Goal: Information Seeking & Learning: Find specific fact

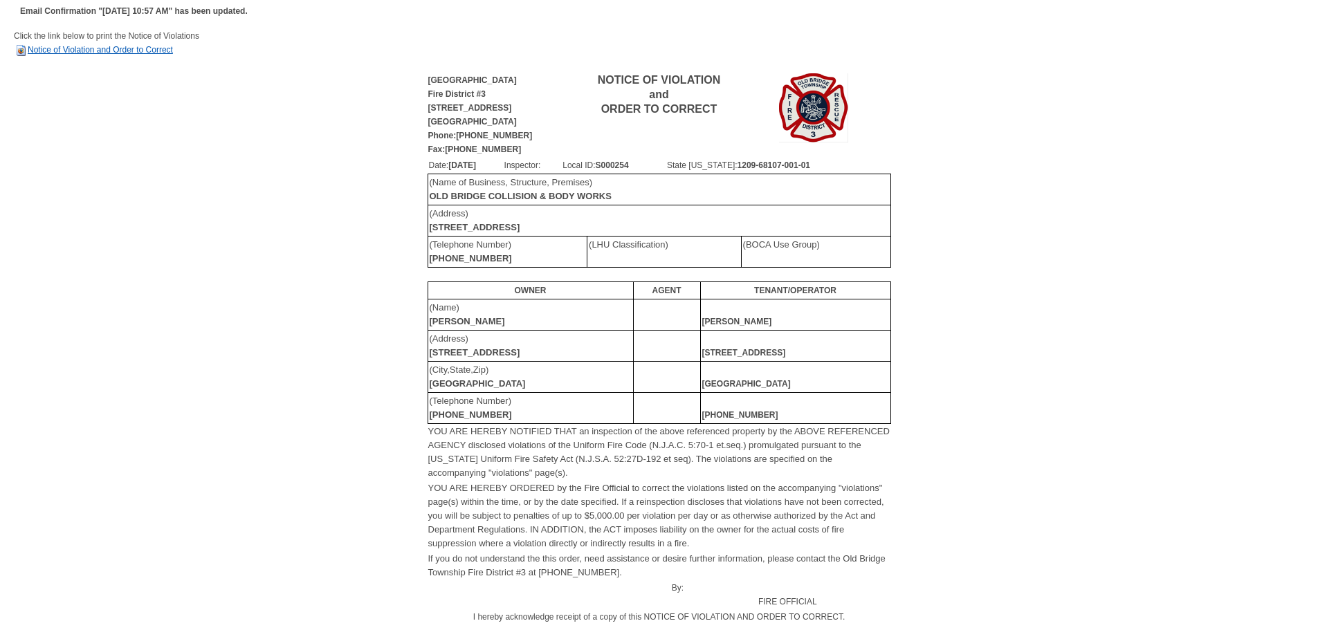
click at [55, 48] on link "Notice of Violation and Order to Correct" at bounding box center [93, 50] width 159 height 10
click at [39, 47] on link "Notice of Violation and Order to Correct" at bounding box center [93, 50] width 159 height 10
click at [49, 49] on link "Notice of Violation and Order to Correct" at bounding box center [93, 50] width 159 height 10
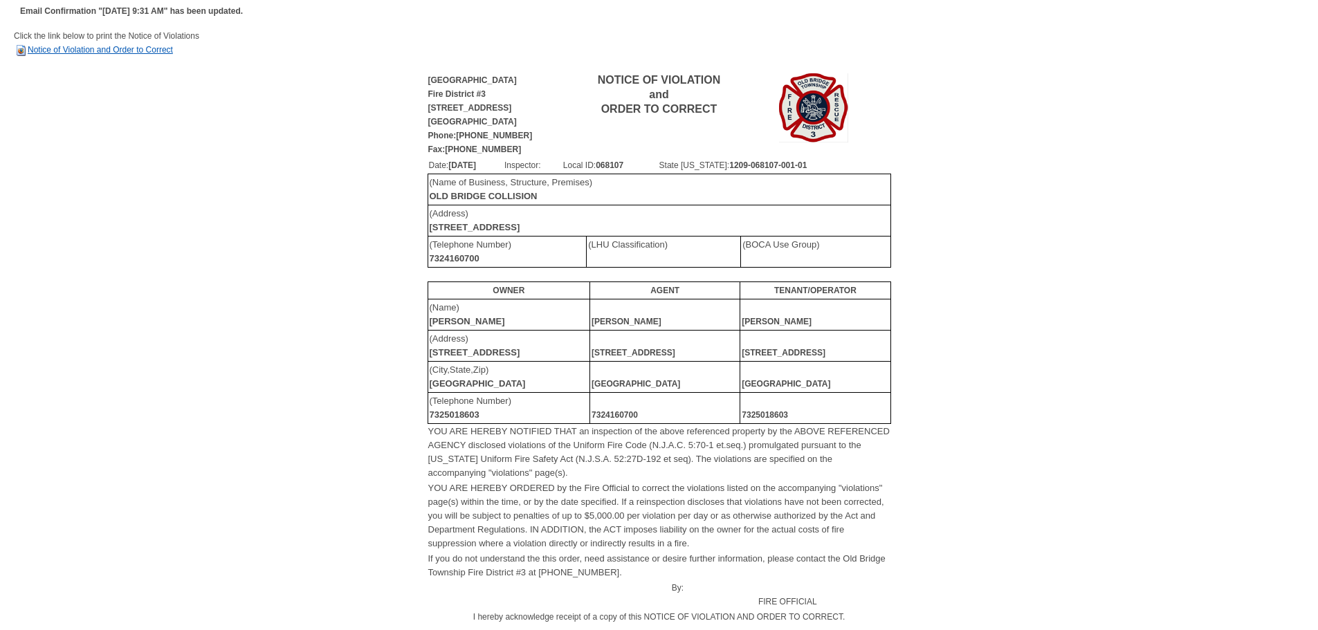
click at [86, 46] on link "Notice of Violation and Order to Correct" at bounding box center [93, 50] width 159 height 10
click at [125, 52] on link "Notice of Violation and Order to Correct" at bounding box center [93, 50] width 159 height 10
